Goal: Browse casually: Explore the website without a specific task or goal

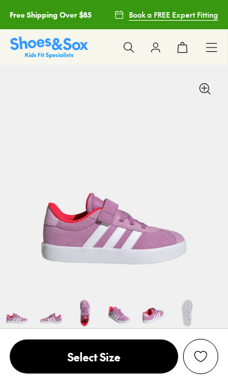
select select "*"
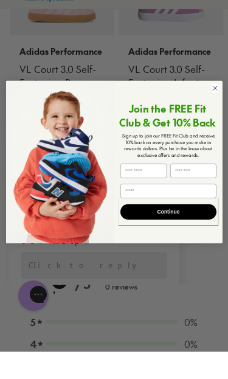
scroll to position [1627, 0]
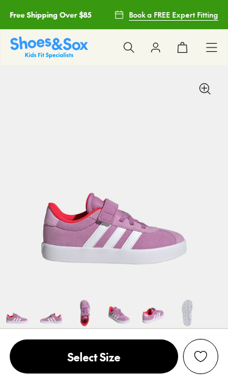
select select "*"
